Goal: Task Accomplishment & Management: Complete application form

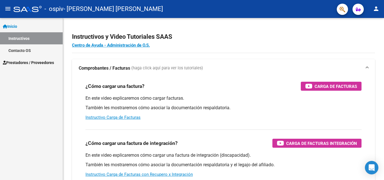
click at [271, 8] on div "- ospiv - [PERSON_NAME] [PERSON_NAME]" at bounding box center [173, 9] width 319 height 12
click at [31, 61] on span "Prestadores / Proveedores" at bounding box center [28, 63] width 51 height 6
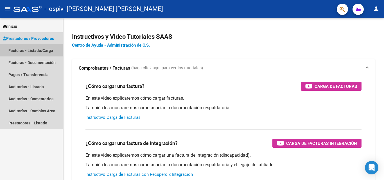
click at [34, 49] on link "Facturas - Listado/Carga" at bounding box center [31, 50] width 63 height 12
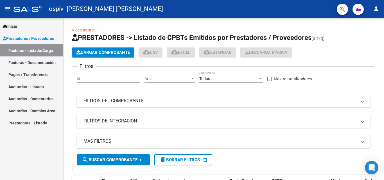
click at [40, 65] on link "Facturas - Documentación" at bounding box center [31, 63] width 63 height 12
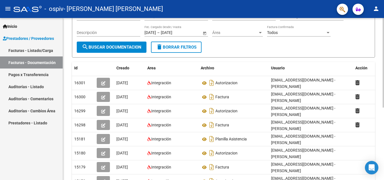
scroll to position [58, 0]
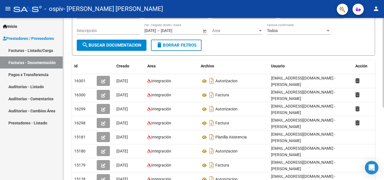
click at [384, 137] on div at bounding box center [383, 96] width 1 height 90
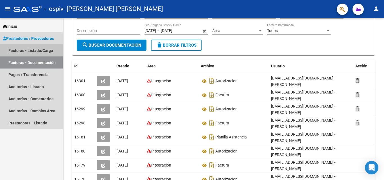
click at [40, 49] on link "Facturas - Listado/Carga" at bounding box center [31, 50] width 63 height 12
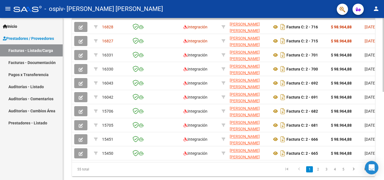
scroll to position [194, 0]
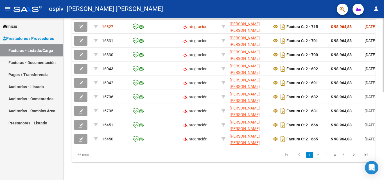
click at [383, 167] on div "Video tutorial PRESTADORES -> Listado de CPBTs Emitidos por Prestadores / Prove…" at bounding box center [224, 4] width 323 height 352
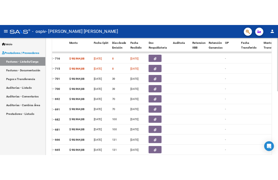
scroll to position [157, 0]
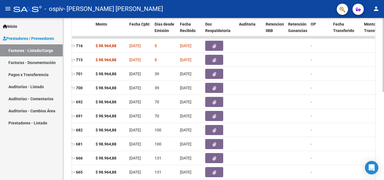
click at [384, 98] on div at bounding box center [383, 128] width 1 height 74
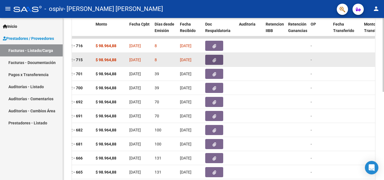
click at [213, 60] on icon "button" at bounding box center [215, 60] width 4 height 4
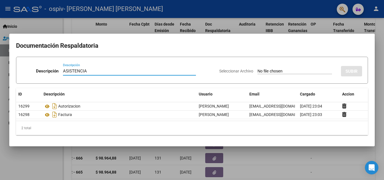
type input "ASISTENCIA"
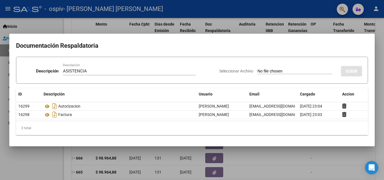
click at [268, 72] on input "Seleccionar Archivo" at bounding box center [295, 71] width 75 height 5
click at [274, 36] on mat-dialog-container "Documentación Respaldatoria Descripción ASISTENCIA Descripción Seleccionar Arch…" at bounding box center [192, 90] width 366 height 113
click at [260, 70] on input "Seleccionar Archivo" at bounding box center [295, 71] width 75 height 5
type input "C:\fakepath\ASIST MIA AGO 2025.pdf"
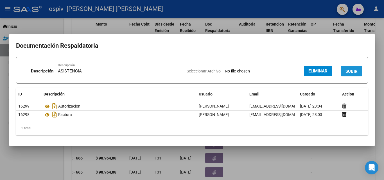
click at [350, 73] on span "SUBIR" at bounding box center [352, 71] width 12 height 5
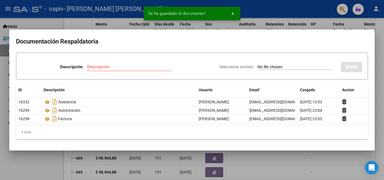
click at [378, 44] on div at bounding box center [192, 90] width 384 height 180
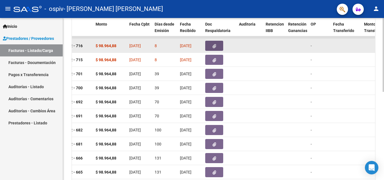
click at [213, 44] on span "button" at bounding box center [215, 45] width 4 height 5
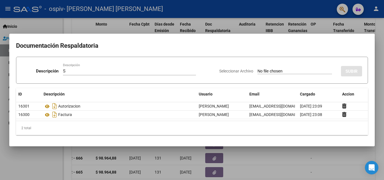
click at [87, 60] on form "Descripción S Descripción Seleccionar Archivo SUBIR" at bounding box center [192, 70] width 352 height 27
click at [71, 74] on div "S Descripción" at bounding box center [129, 71] width 133 height 8
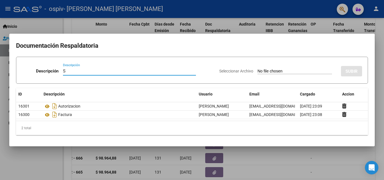
click at [68, 72] on input "S" at bounding box center [129, 71] width 133 height 5
type input "ASISTENCIA"
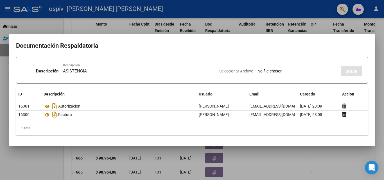
click at [269, 73] on input "Seleccionar Archivo" at bounding box center [295, 71] width 75 height 5
type input "C:\fakepath\ASIST THIAGO AGO 2025.pdf"
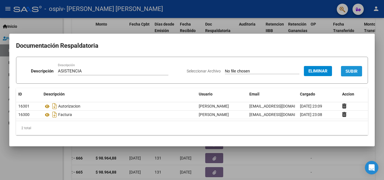
click at [349, 71] on span "SUBIR" at bounding box center [352, 71] width 12 height 5
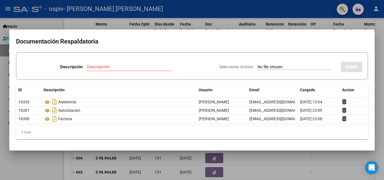
click at [384, 53] on div at bounding box center [192, 90] width 384 height 180
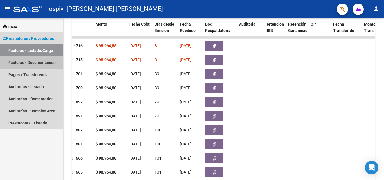
click at [50, 59] on link "Facturas - Documentación" at bounding box center [31, 63] width 63 height 12
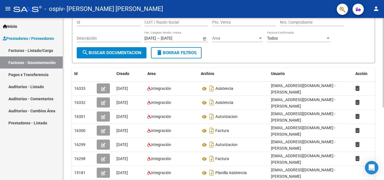
scroll to position [52, 0]
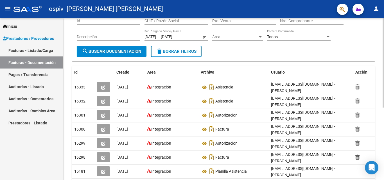
click at [384, 113] on div at bounding box center [383, 93] width 1 height 90
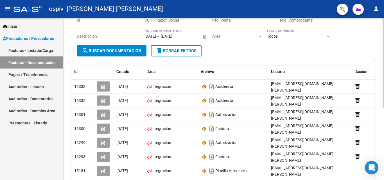
click at [0, 57] on link "Facturas - Documentación" at bounding box center [31, 63] width 63 height 12
